Goal: Transaction & Acquisition: Purchase product/service

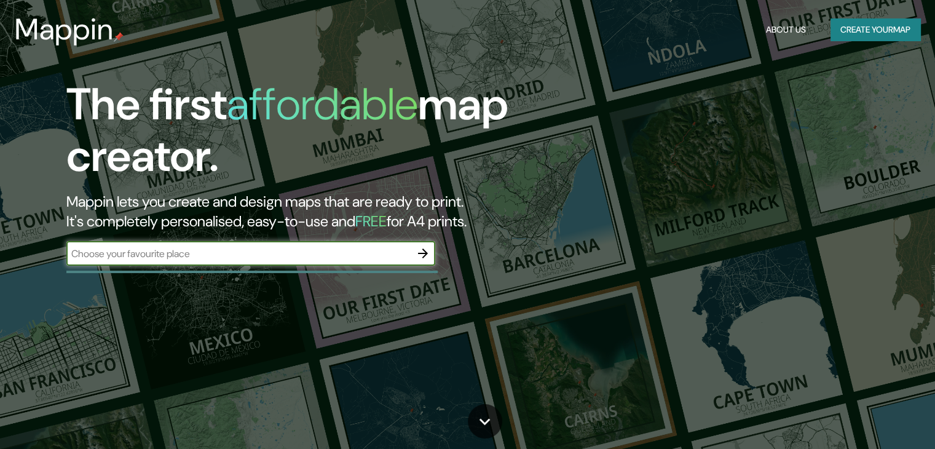
click at [235, 254] on input "text" at bounding box center [238, 254] width 344 height 14
type input "Lima"
click at [419, 254] on icon "button" at bounding box center [423, 253] width 15 height 15
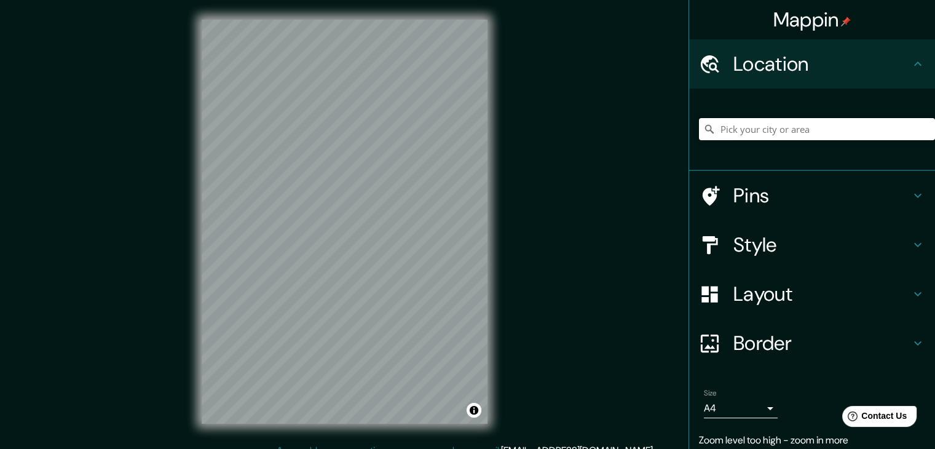
click at [740, 138] on input "Pick your city or area" at bounding box center [817, 129] width 236 height 22
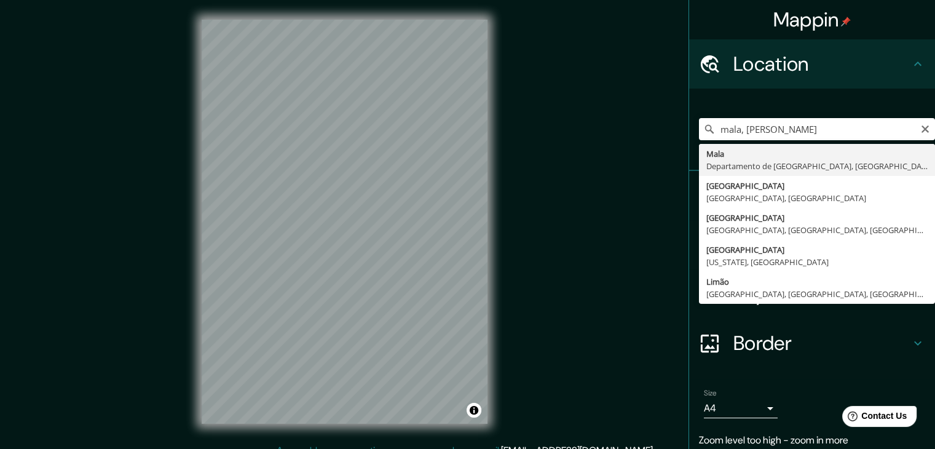
type input "Mala, Departamento de Lima, Perú"
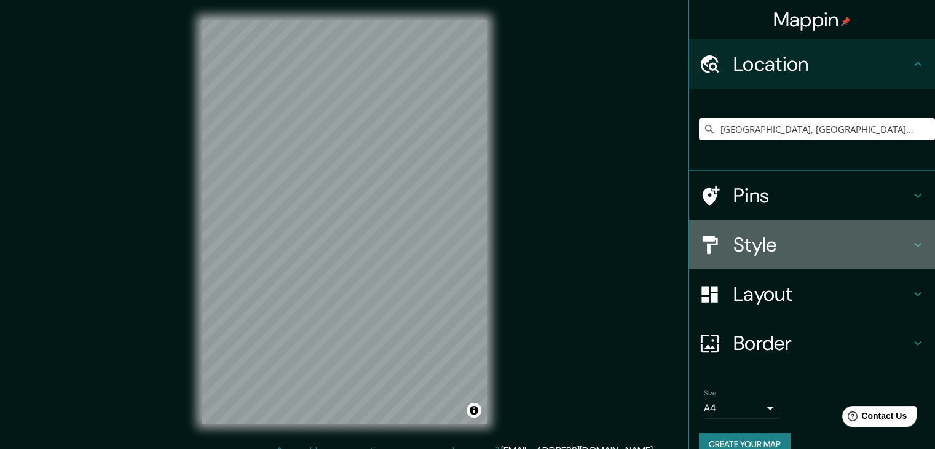
click at [913, 248] on icon at bounding box center [918, 244] width 15 height 15
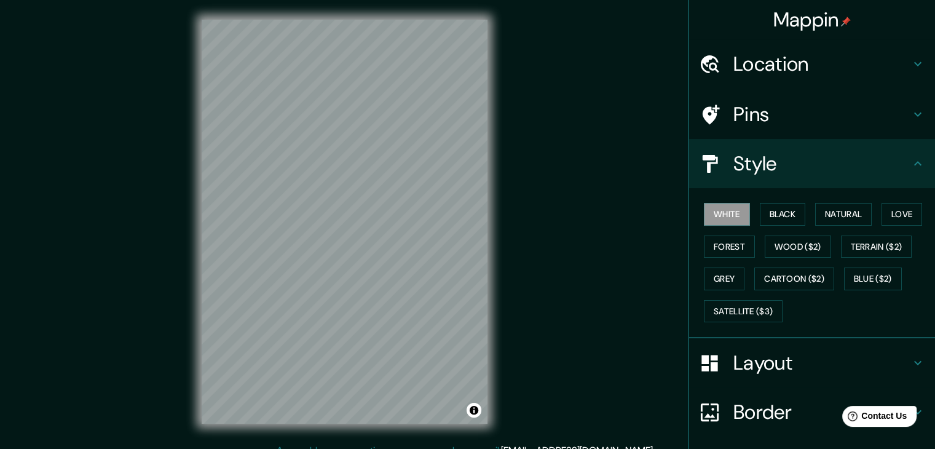
click at [745, 119] on h4 "Pins" at bounding box center [822, 114] width 177 height 25
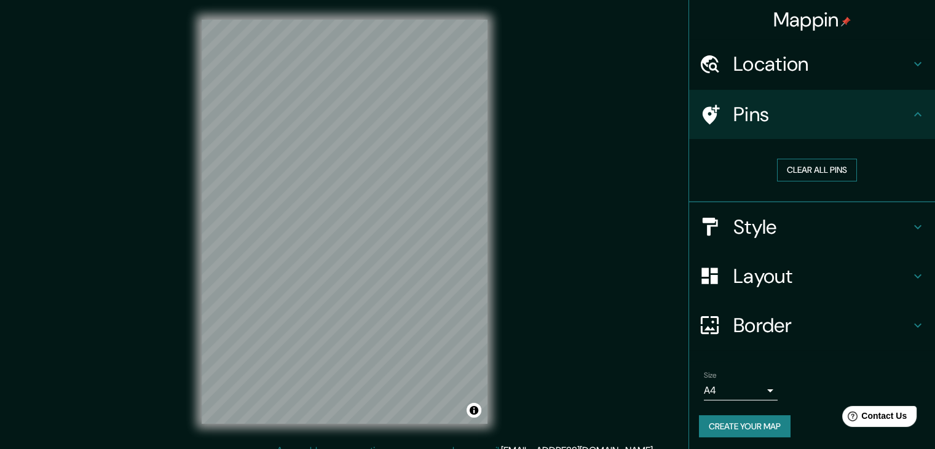
click at [804, 172] on button "Clear all pins" at bounding box center [817, 170] width 80 height 23
click at [785, 167] on button "Clear all pins" at bounding box center [817, 170] width 80 height 23
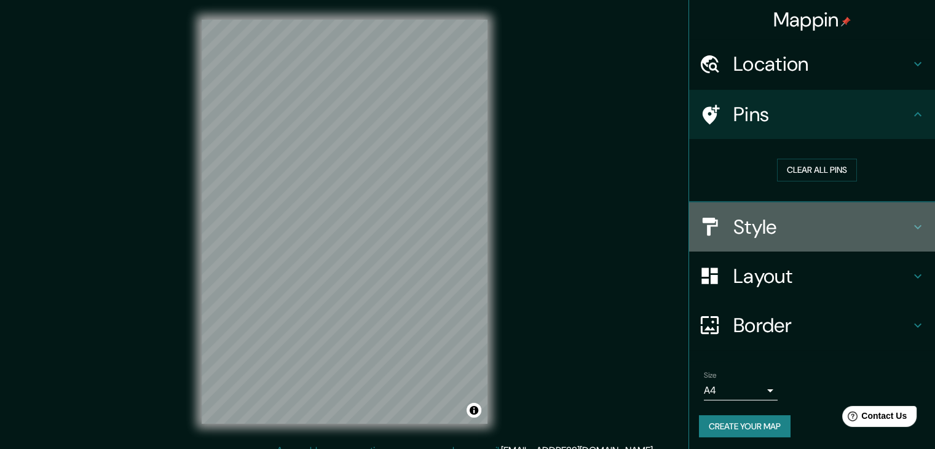
click at [776, 237] on h4 "Style" at bounding box center [822, 227] width 177 height 25
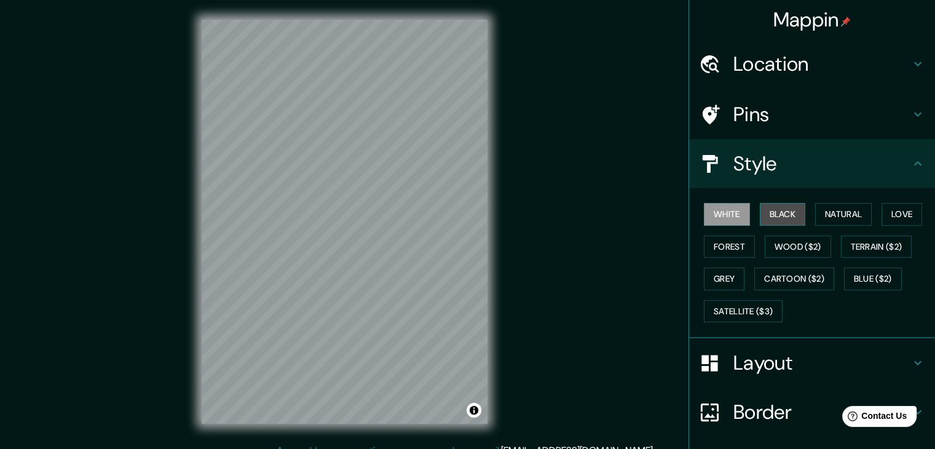
click at [771, 217] on button "Black" at bounding box center [783, 214] width 46 height 23
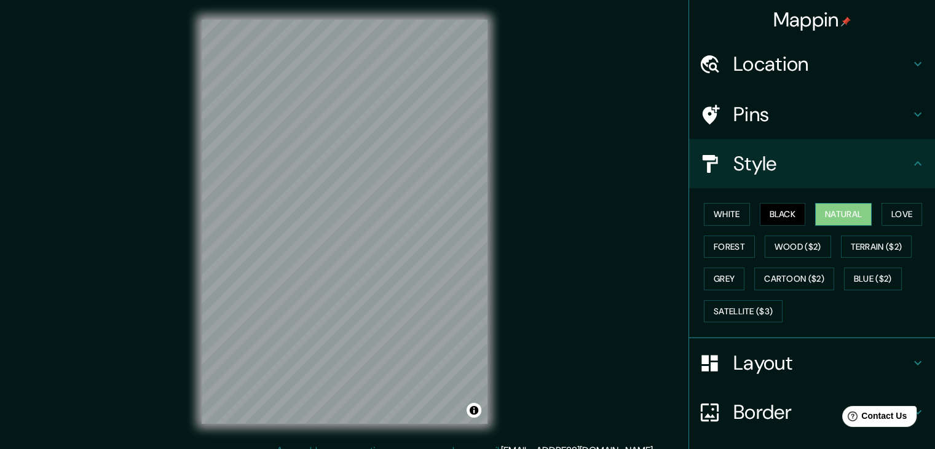
click at [823, 210] on button "Natural" at bounding box center [843, 214] width 57 height 23
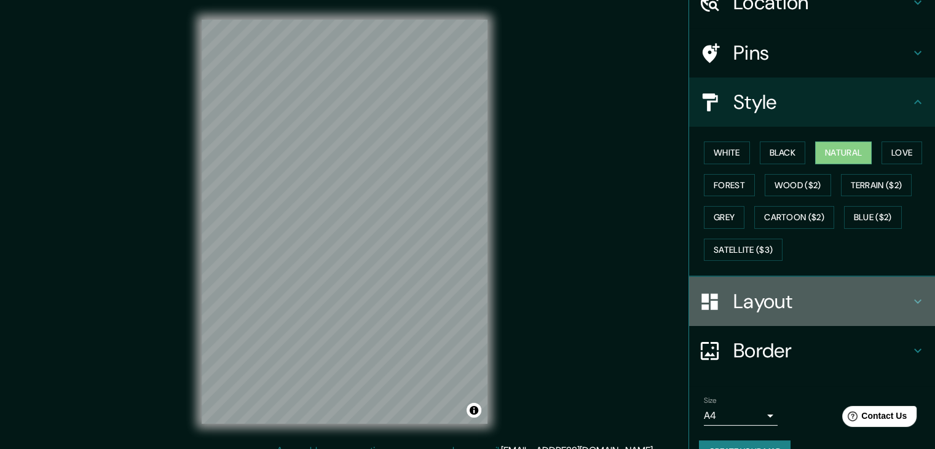
click at [871, 293] on h4 "Layout" at bounding box center [822, 301] width 177 height 25
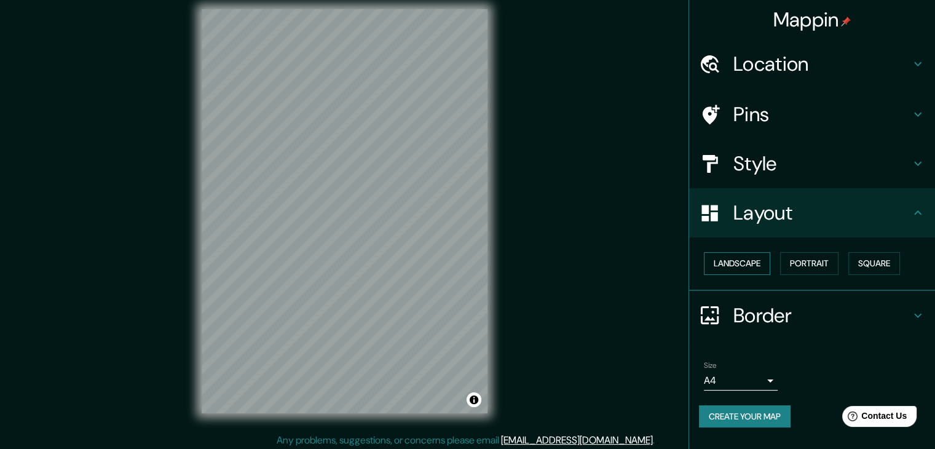
scroll to position [14, 0]
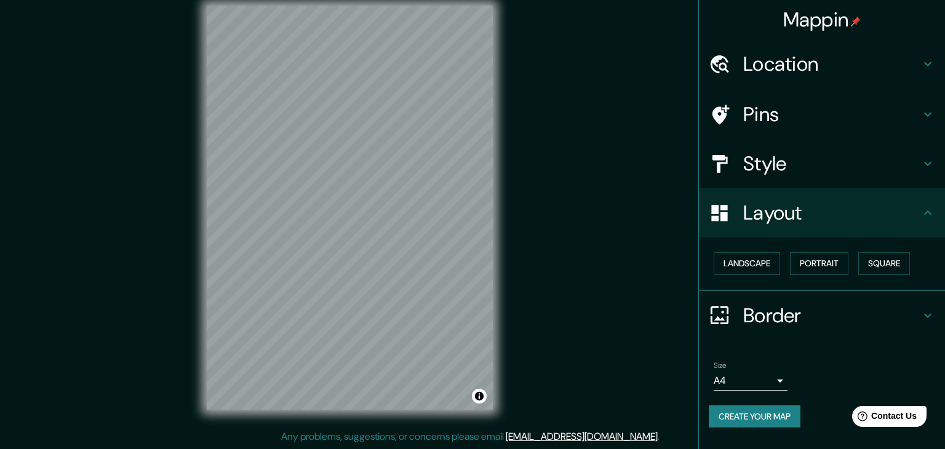
click at [775, 376] on body "Mappin Location Mala, Departamento de Lima, Perú Pins Style Layout Landscape Po…" at bounding box center [472, 210] width 945 height 449
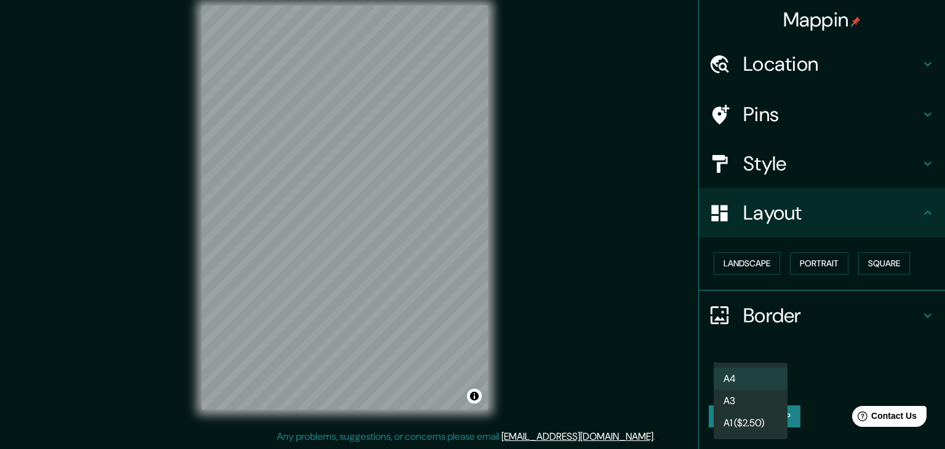
click at [798, 347] on div at bounding box center [472, 224] width 945 height 449
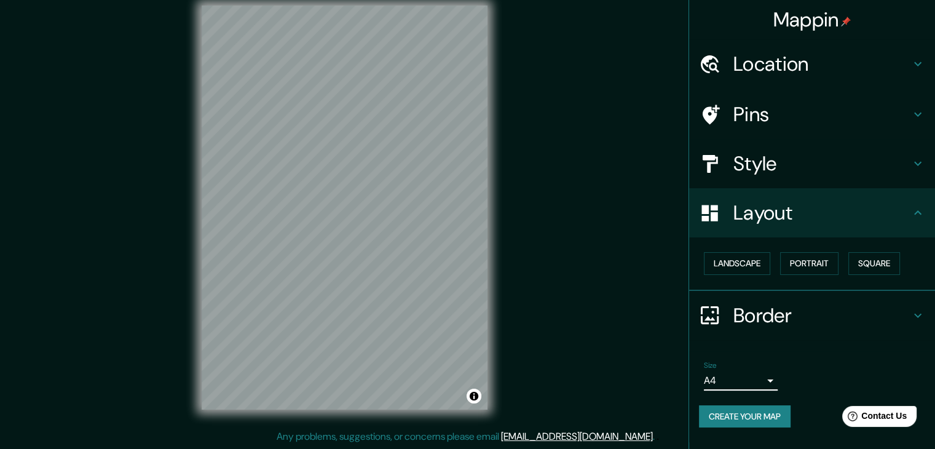
click at [804, 165] on h4 "Style" at bounding box center [822, 163] width 177 height 25
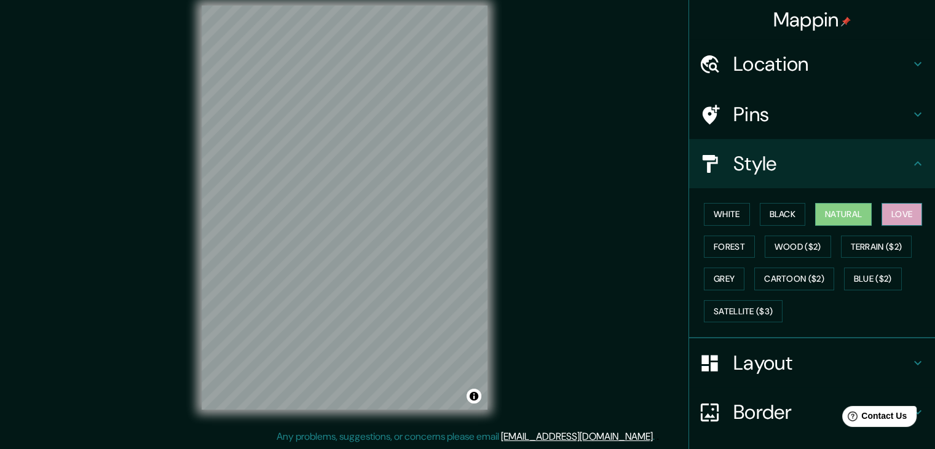
click at [892, 212] on button "Love" at bounding box center [902, 214] width 41 height 23
click at [729, 247] on button "Forest" at bounding box center [729, 247] width 51 height 23
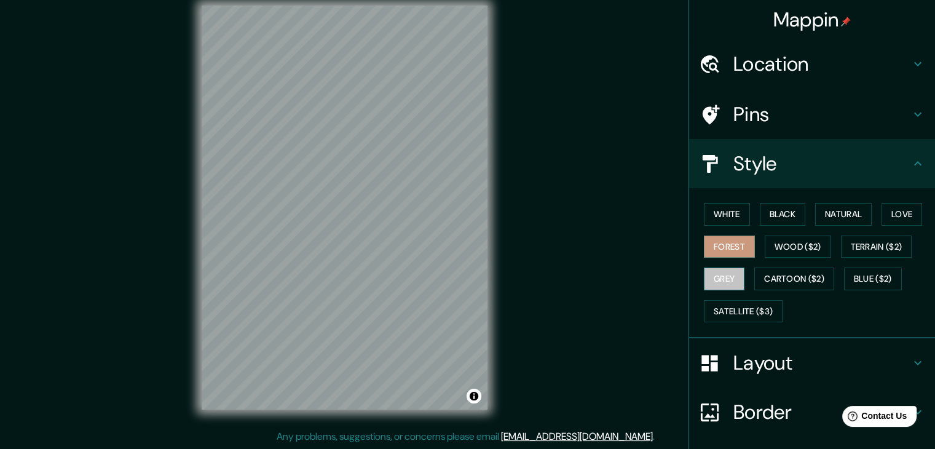
click at [733, 277] on button "Grey" at bounding box center [724, 279] width 41 height 23
click at [884, 218] on button "Love" at bounding box center [902, 214] width 41 height 23
click at [723, 250] on button "Forest" at bounding box center [729, 247] width 51 height 23
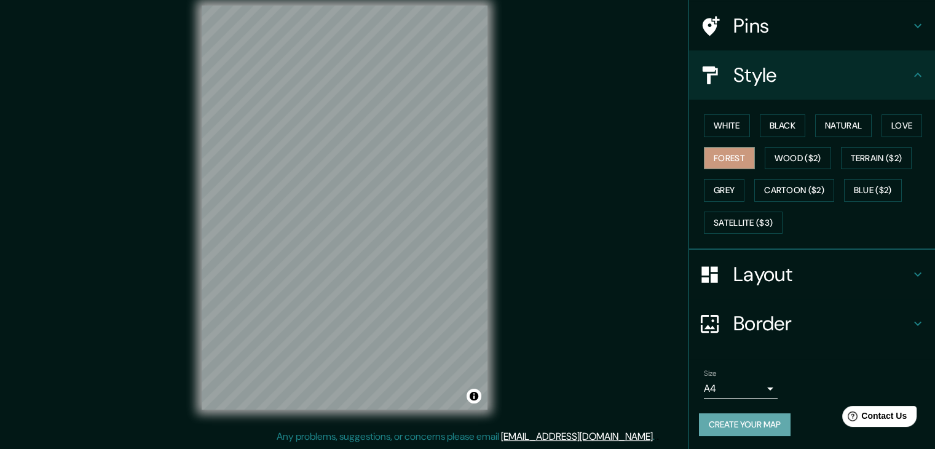
click at [763, 424] on button "Create your map" at bounding box center [745, 424] width 92 height 23
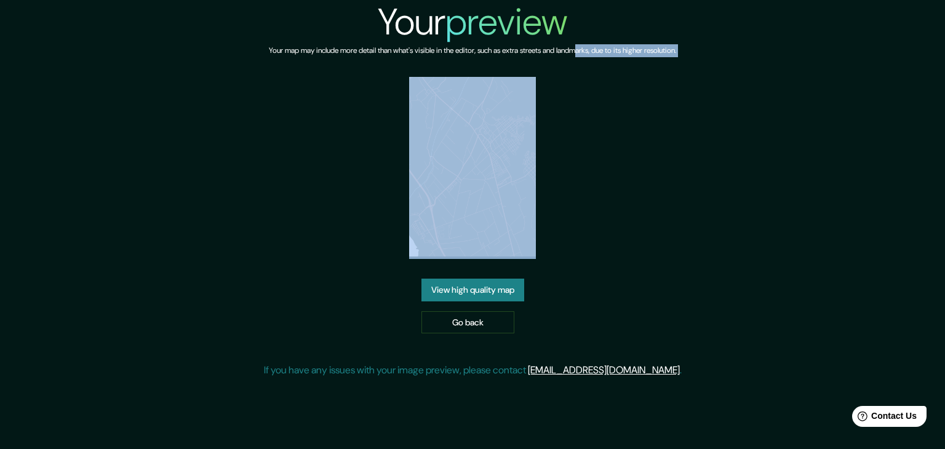
drag, startPoint x: 405, startPoint y: 121, endPoint x: 571, endPoint y: 116, distance: 165.5
click at [585, 114] on div "Your preview Your map may include more detail than what's visible in the editor…" at bounding box center [473, 193] width 418 height 387
click at [445, 279] on link "View high quality map" at bounding box center [472, 290] width 103 height 23
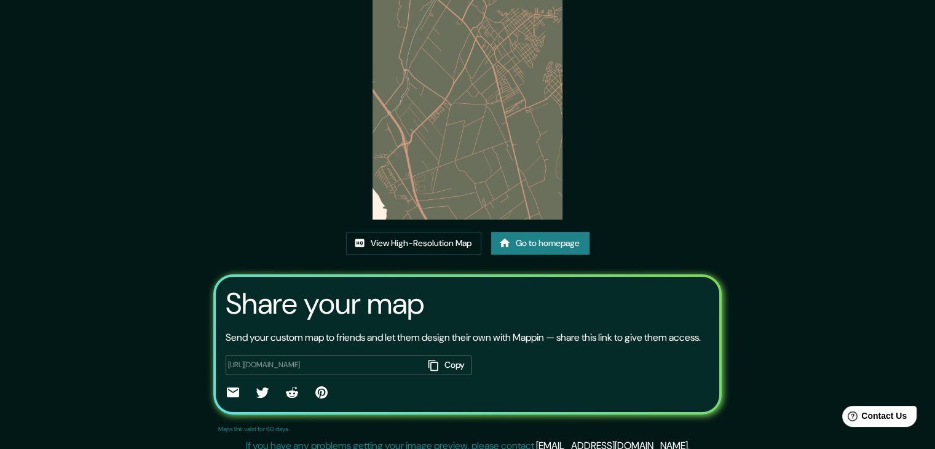
scroll to position [123, 0]
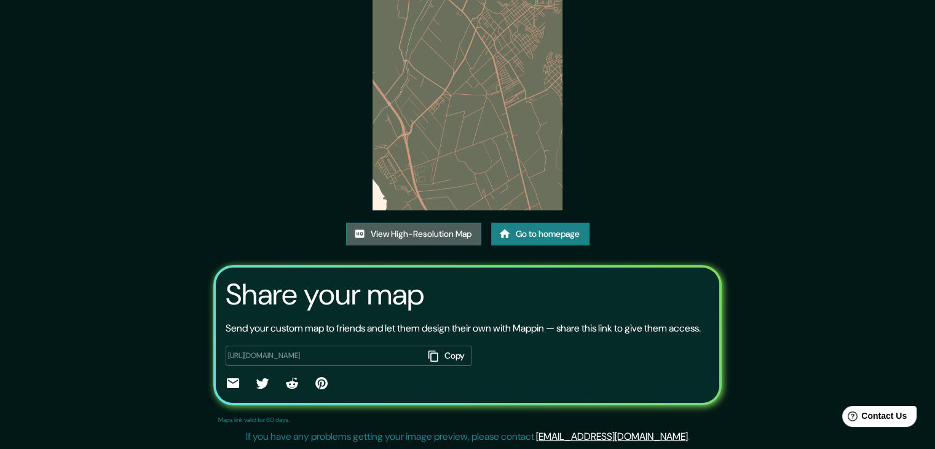
click at [436, 226] on link "View High-Resolution Map" at bounding box center [413, 234] width 135 height 23
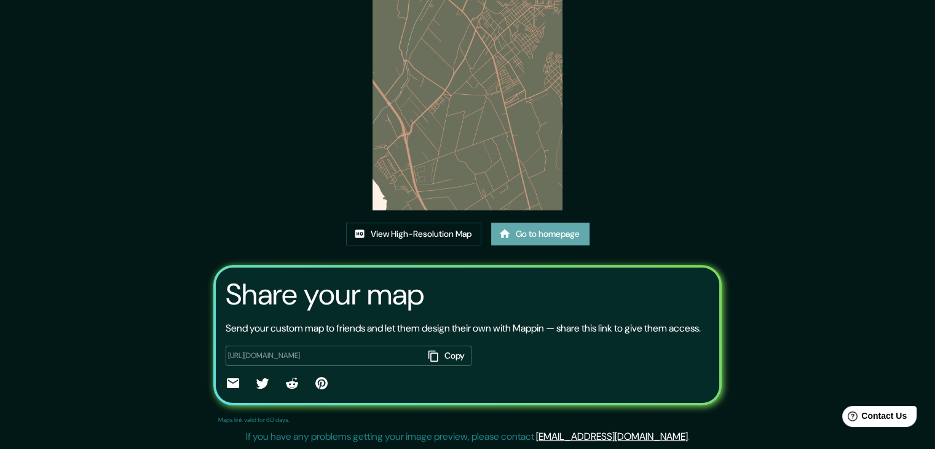
click at [508, 228] on icon at bounding box center [505, 234] width 12 height 12
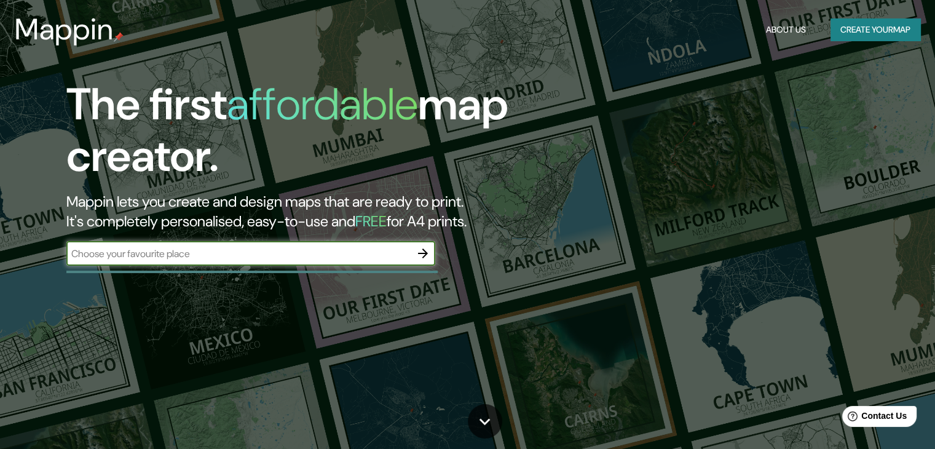
click at [232, 266] on div "​" at bounding box center [250, 254] width 369 height 27
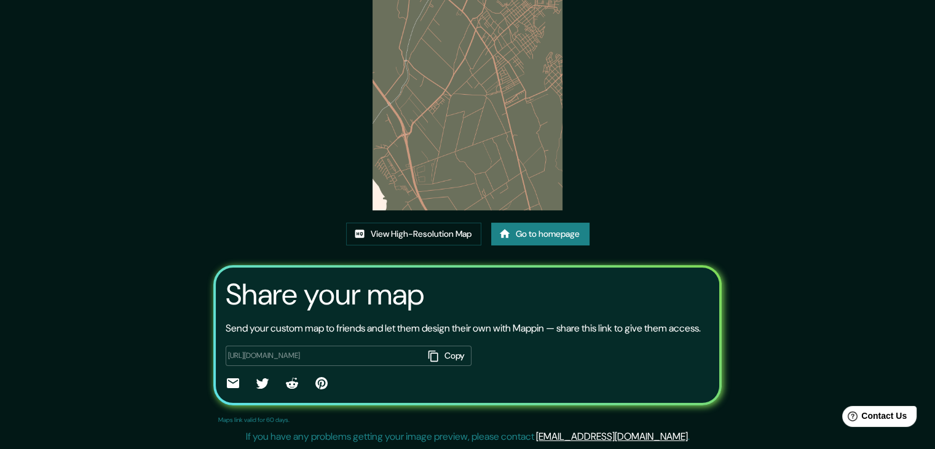
scroll to position [123, 0]
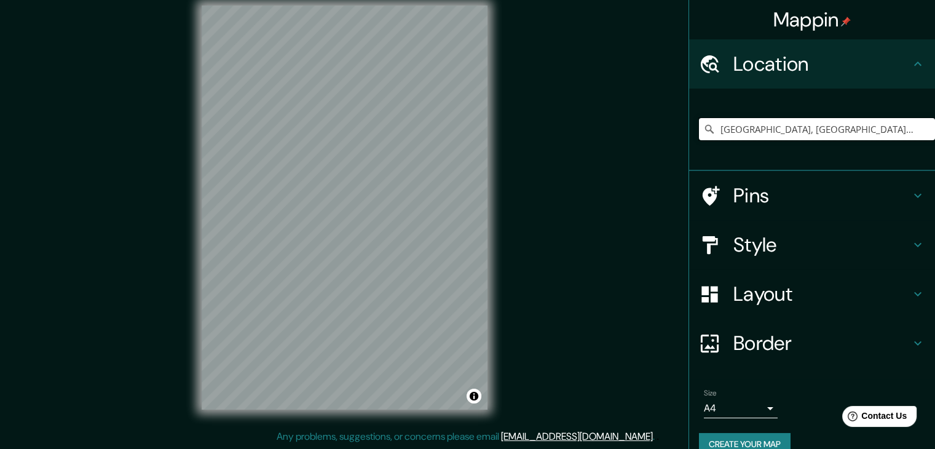
click at [785, 136] on input "Mala, Departamento de Lima, Perú" at bounding box center [817, 129] width 236 height 22
drag, startPoint x: 763, startPoint y: 125, endPoint x: 774, endPoint y: 125, distance: 11.7
click at [766, 126] on input "[GEOGRAPHIC_DATA], [GEOGRAPHIC_DATA], [GEOGRAPHIC_DATA]" at bounding box center [817, 129] width 236 height 22
click at [878, 121] on input "[GEOGRAPHIC_DATA], [GEOGRAPHIC_DATA], [GEOGRAPHIC_DATA]" at bounding box center [817, 129] width 236 height 22
click at [805, 133] on input "Pick your city or area" at bounding box center [817, 129] width 236 height 22
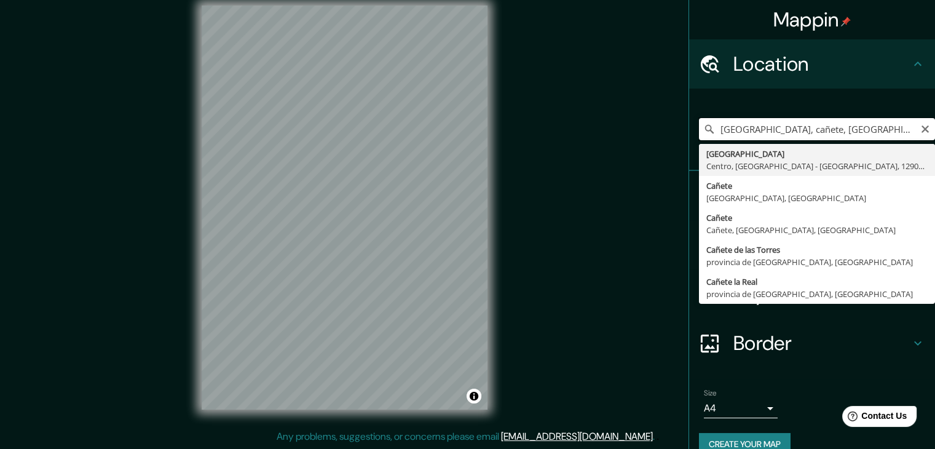
type input "[GEOGRAPHIC_DATA] - [GEOGRAPHIC_DATA], [GEOGRAPHIC_DATA], [GEOGRAPHIC_DATA]"
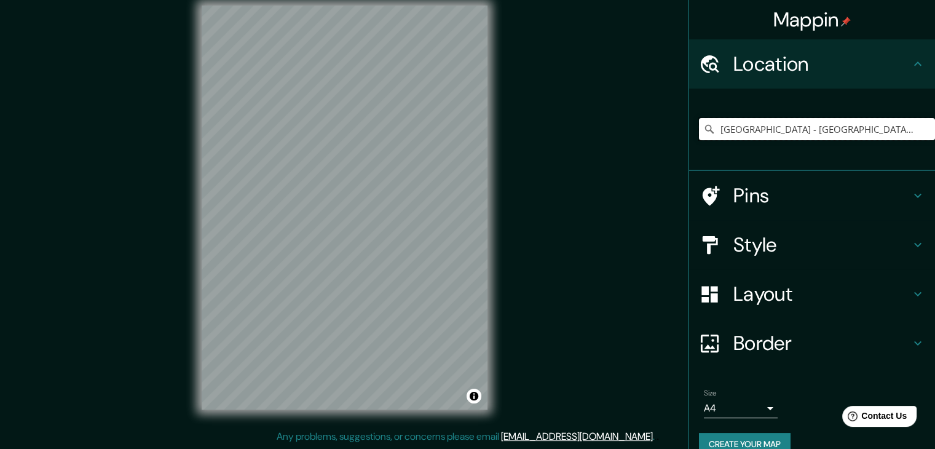
click at [796, 136] on input "Rua Malva, Centro, Bragança Paulista - São Paulo, 12902, Brasil" at bounding box center [817, 129] width 236 height 22
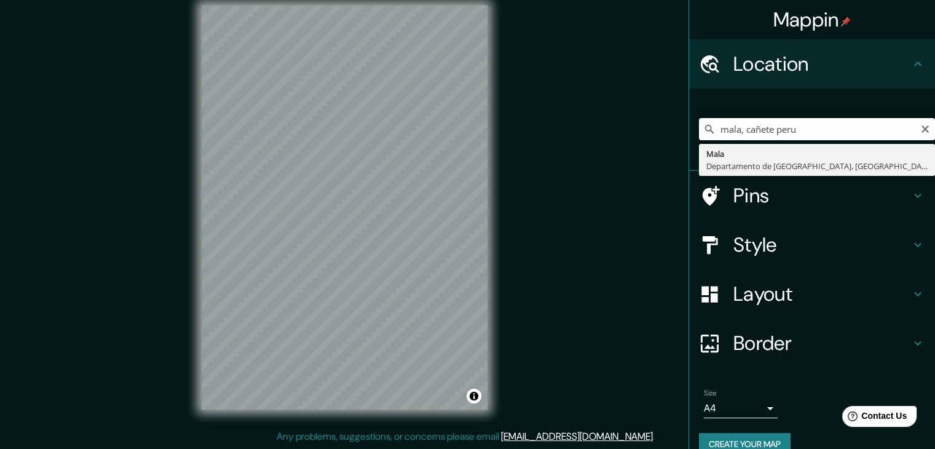
type input "[GEOGRAPHIC_DATA], [GEOGRAPHIC_DATA], [GEOGRAPHIC_DATA]"
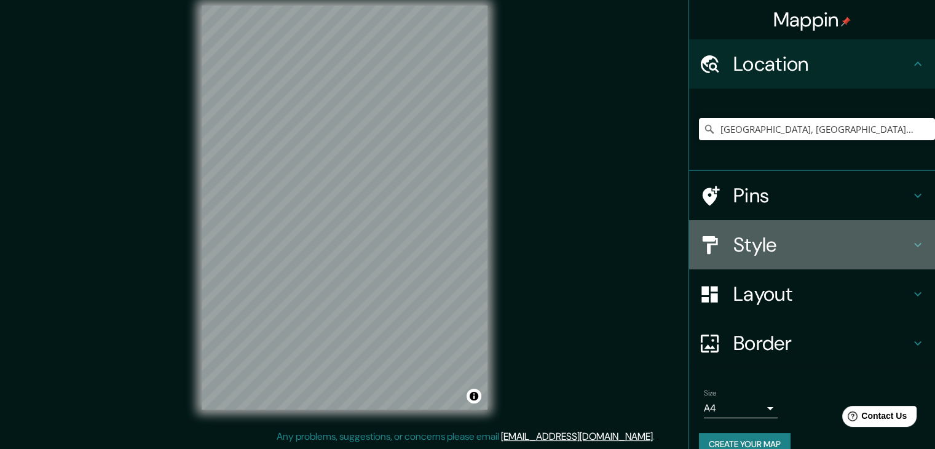
click at [912, 250] on icon at bounding box center [918, 244] width 15 height 15
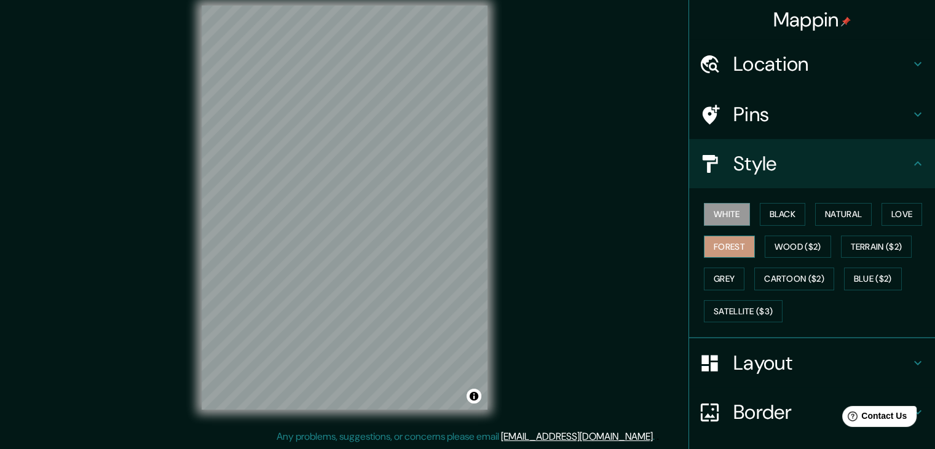
click at [735, 242] on button "Forest" at bounding box center [729, 247] width 51 height 23
click at [715, 218] on button "White" at bounding box center [727, 214] width 46 height 23
click at [777, 208] on button "Black" at bounding box center [783, 214] width 46 height 23
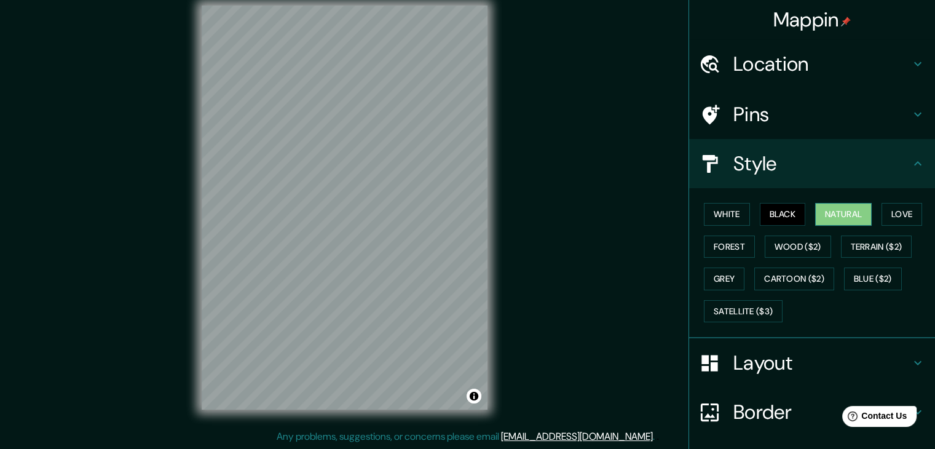
click at [821, 215] on button "Natural" at bounding box center [843, 214] width 57 height 23
click at [887, 216] on button "Love" at bounding box center [902, 214] width 41 height 23
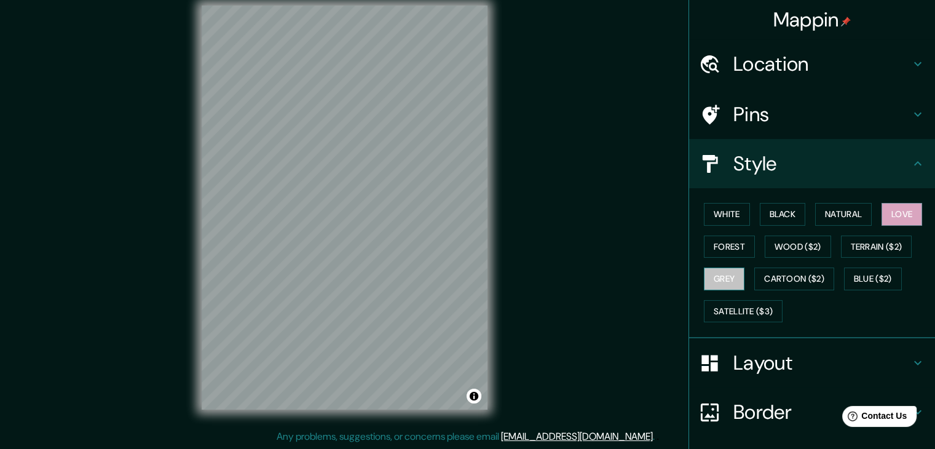
click at [718, 276] on button "Grey" at bounding box center [724, 279] width 41 height 23
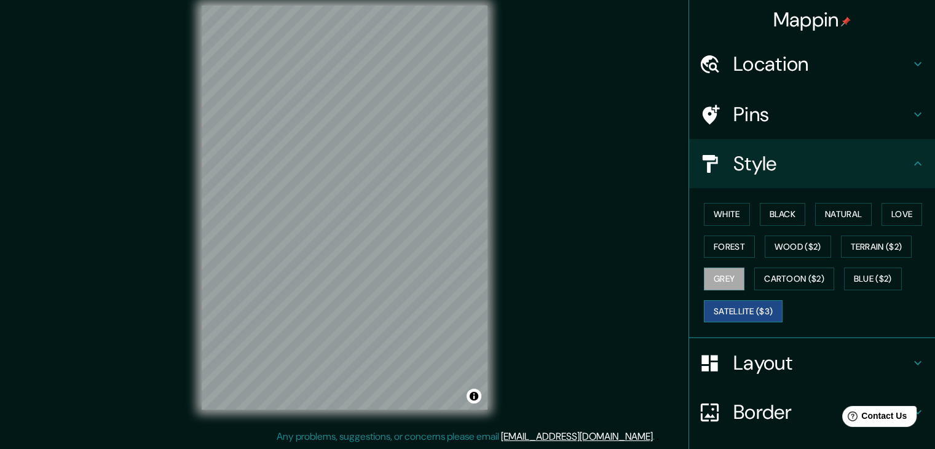
click at [769, 311] on button "Satellite ($3)" at bounding box center [743, 311] width 79 height 23
click at [777, 288] on button "Cartoon ($2)" at bounding box center [795, 279] width 80 height 23
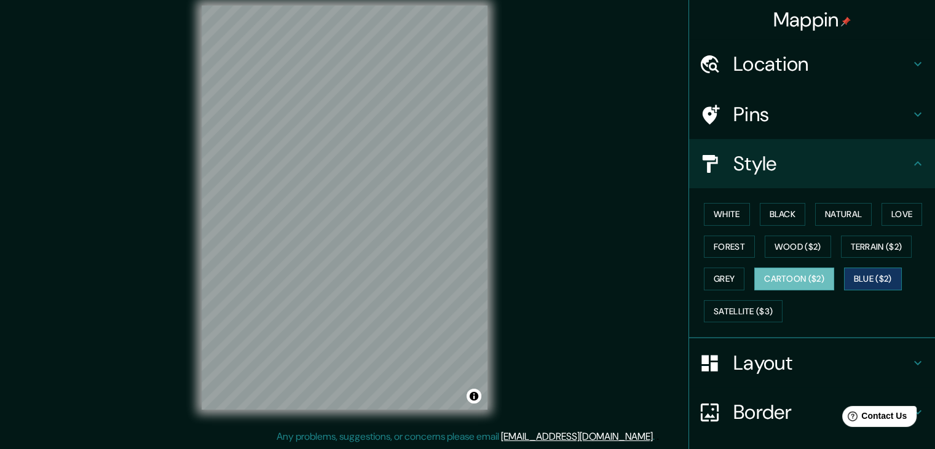
click at [880, 276] on button "Blue ($2)" at bounding box center [873, 279] width 58 height 23
click at [880, 253] on button "Terrain ($2)" at bounding box center [876, 247] width 71 height 23
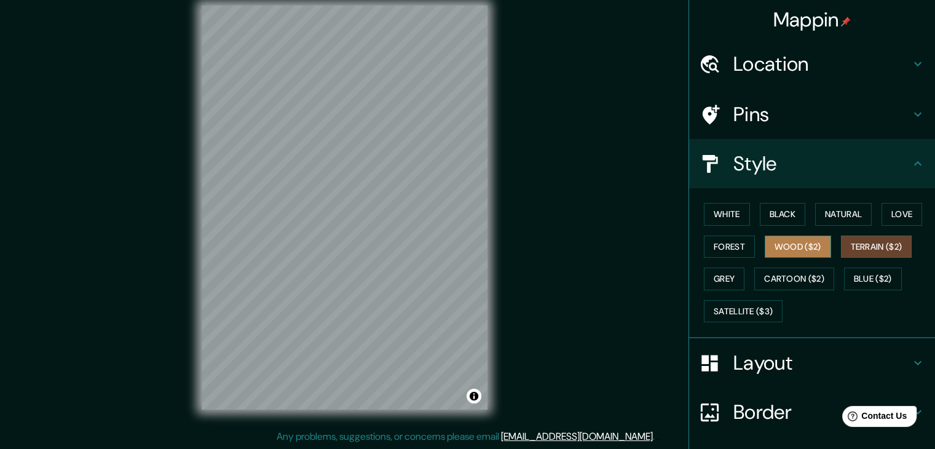
click at [803, 247] on button "Wood ($2)" at bounding box center [798, 247] width 66 height 23
click at [718, 247] on button "Forest" at bounding box center [729, 247] width 51 height 23
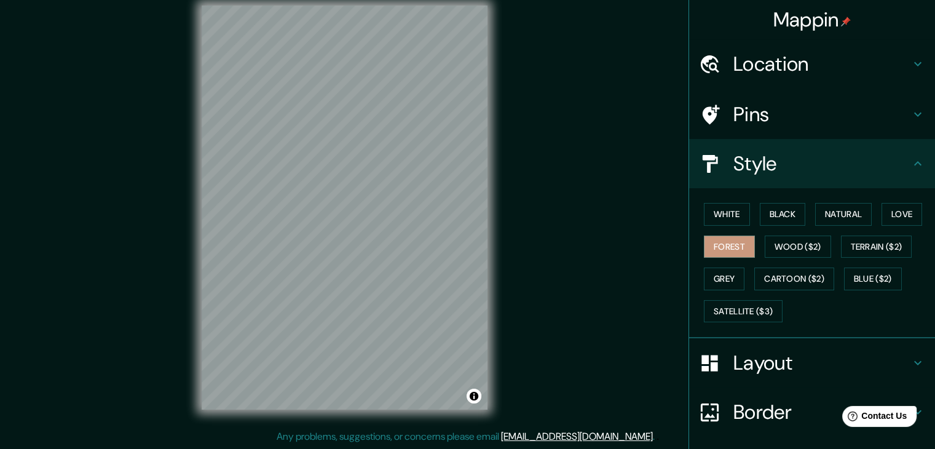
scroll to position [89, 0]
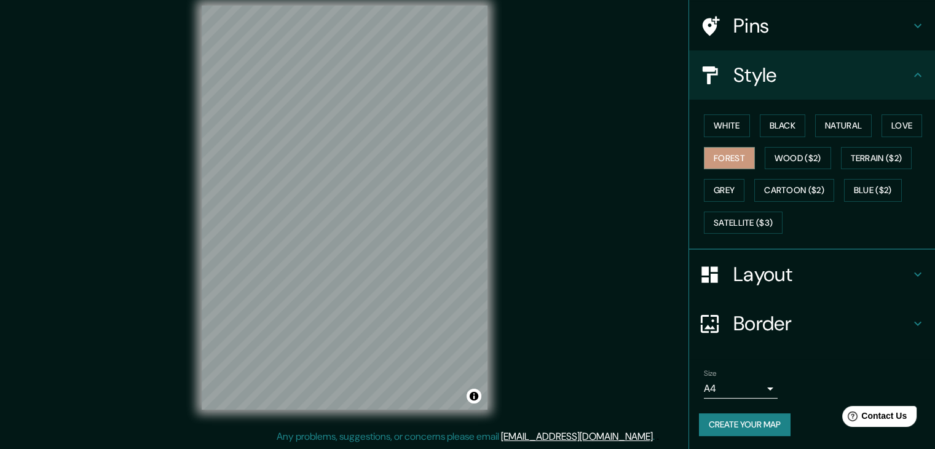
click at [753, 419] on button "Create your map" at bounding box center [745, 424] width 92 height 23
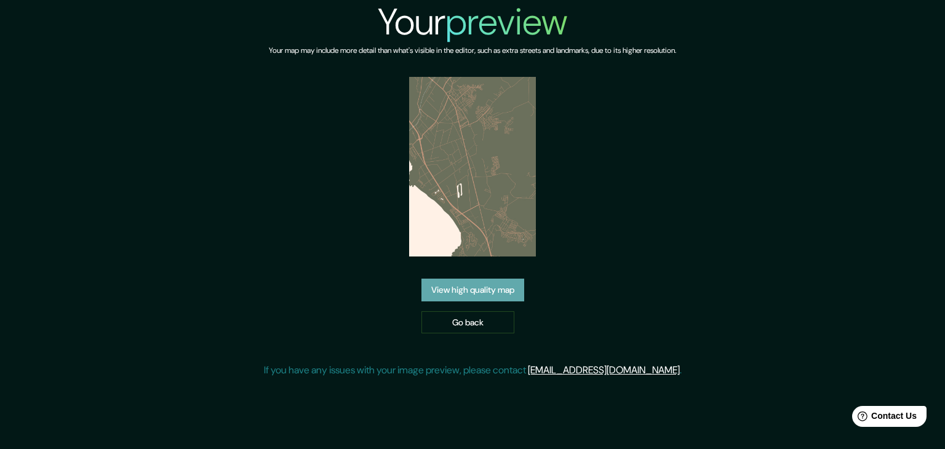
click at [492, 295] on link "View high quality map" at bounding box center [472, 290] width 103 height 23
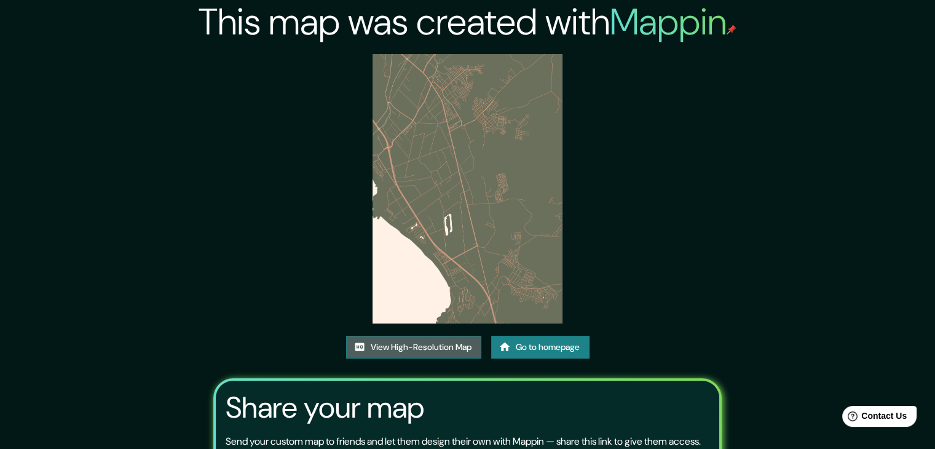
click at [451, 349] on link "View High-Resolution Map" at bounding box center [413, 347] width 135 height 23
